Goal: Entertainment & Leisure: Consume media (video, audio)

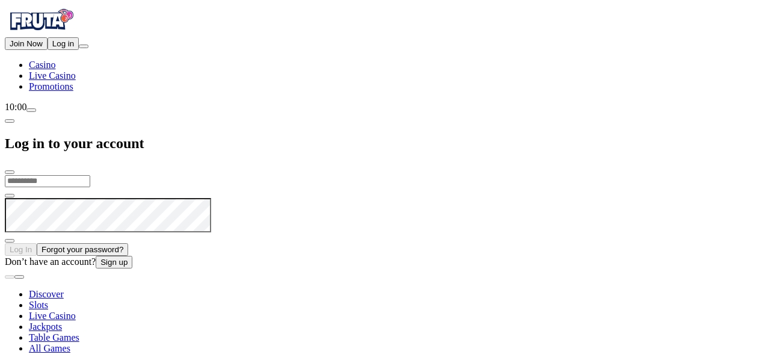
click at [90, 175] on input "email" at bounding box center [47, 181] width 85 height 12
type input "**********"
click at [37, 243] on button "Log In" at bounding box center [21, 249] width 32 height 13
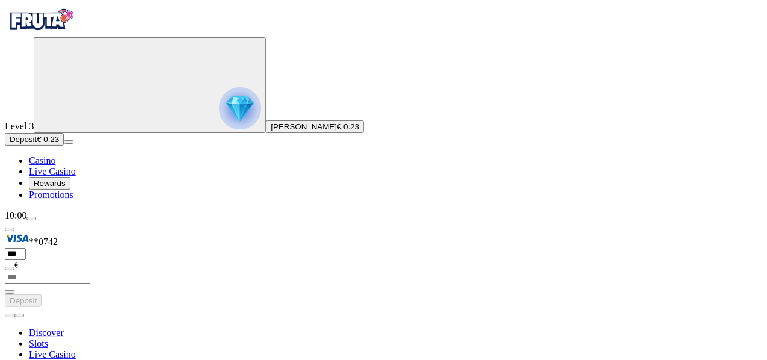
click at [64, 146] on button "Deposit € 0.23" at bounding box center [34, 139] width 59 height 13
